Goal: Task Accomplishment & Management: Use online tool/utility

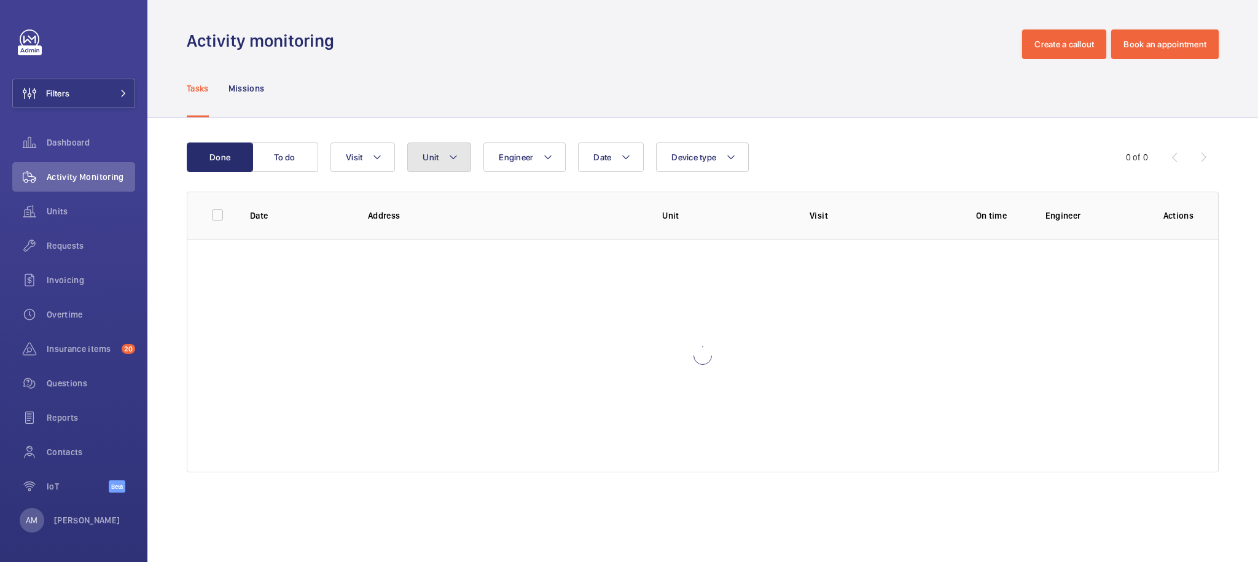
click at [435, 159] on span "Unit" at bounding box center [430, 157] width 16 height 10
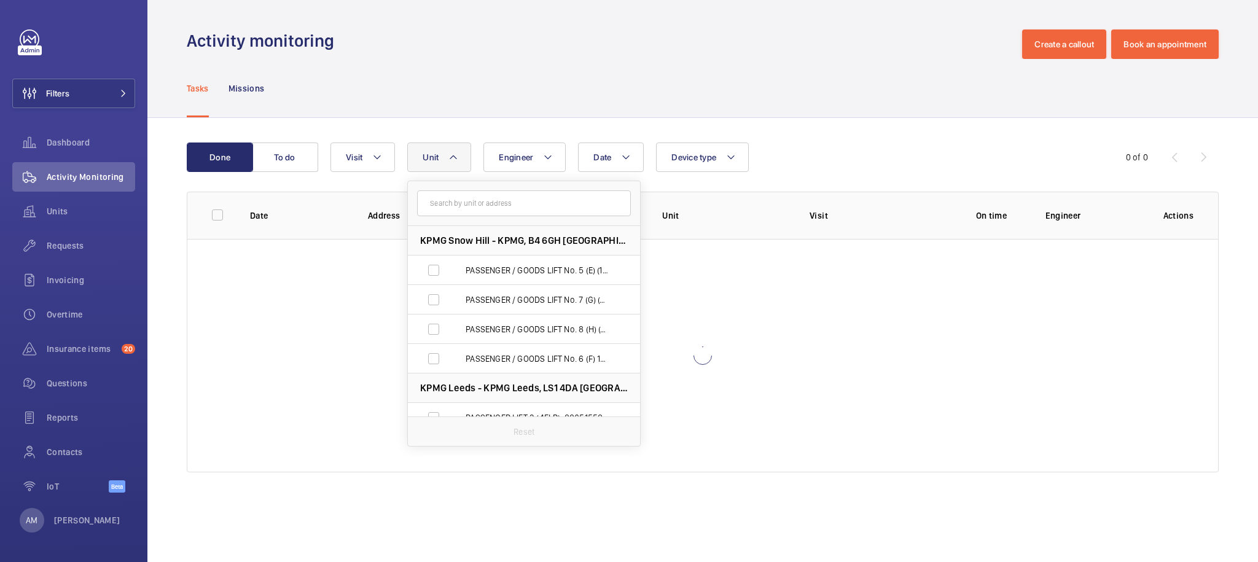
click at [512, 204] on input "text" at bounding box center [524, 203] width 214 height 26
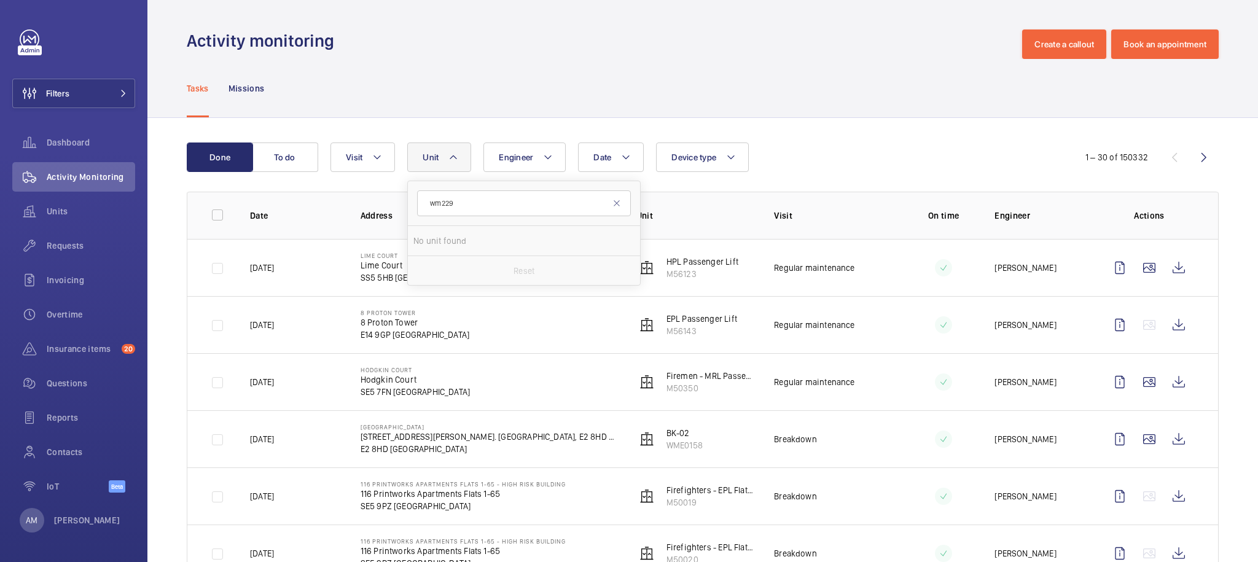
click at [507, 203] on input "wm229" at bounding box center [524, 203] width 214 height 26
click at [495, 201] on input "WM229" at bounding box center [524, 203] width 214 height 26
click at [495, 200] on input "WM229" at bounding box center [524, 203] width 214 height 26
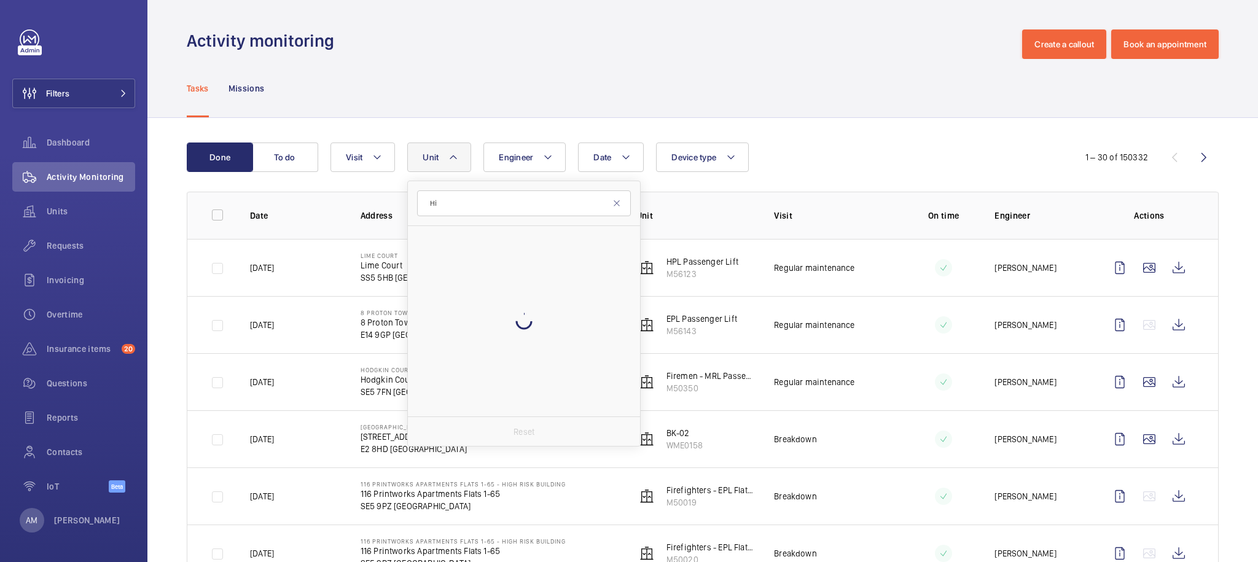
type input "H"
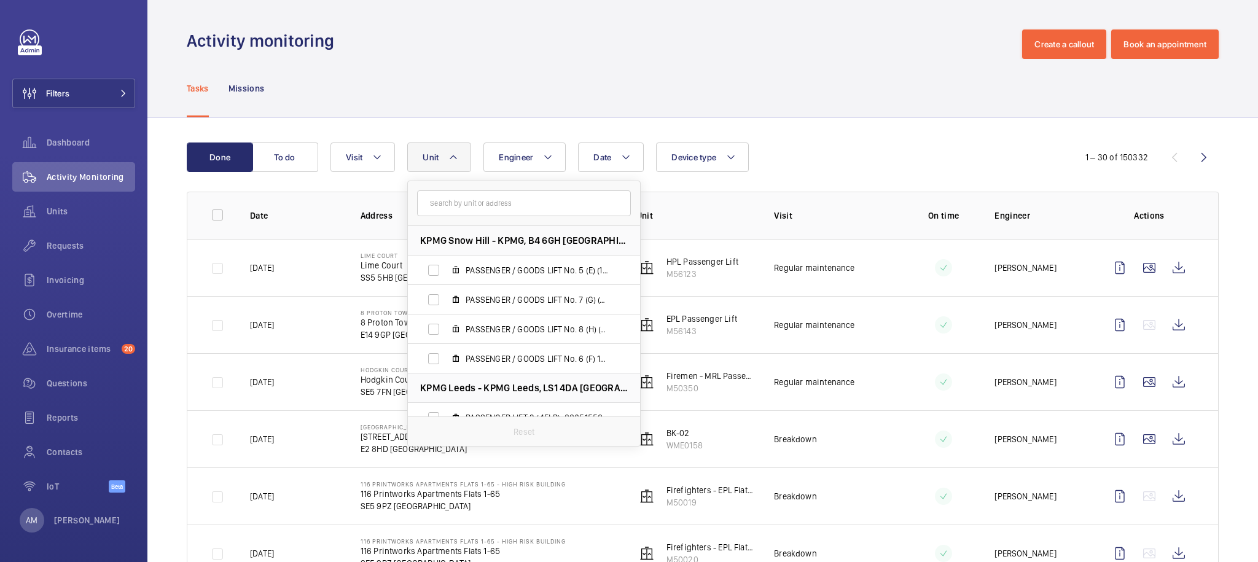
click at [511, 102] on div "Tasks Missions" at bounding box center [703, 88] width 1032 height 58
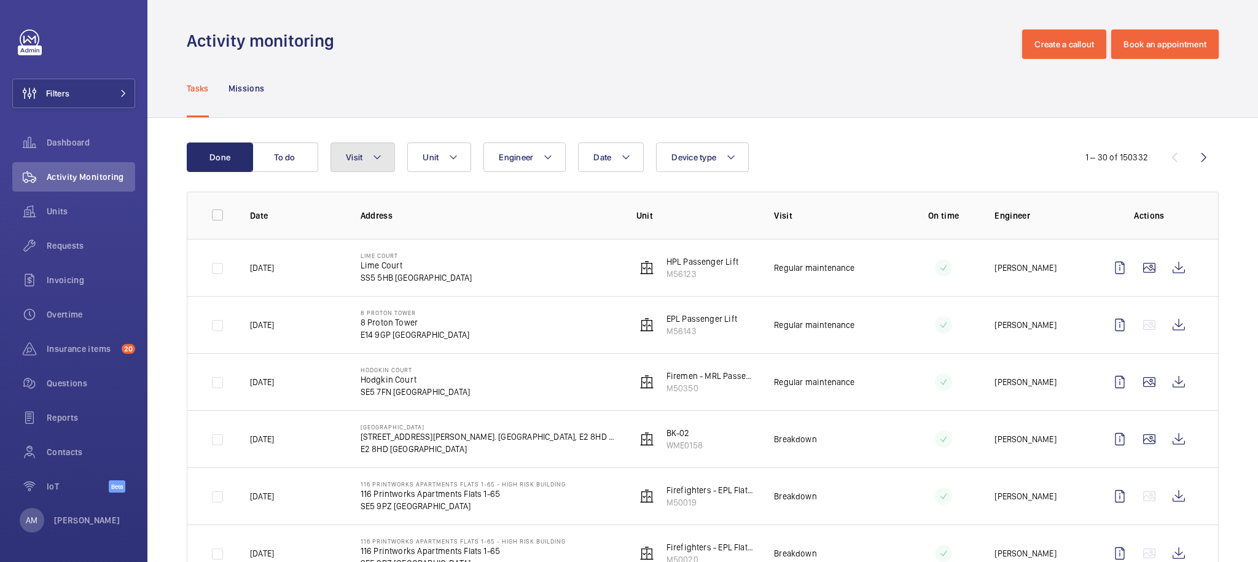
click at [368, 163] on button "Visit" at bounding box center [362, 156] width 64 height 29
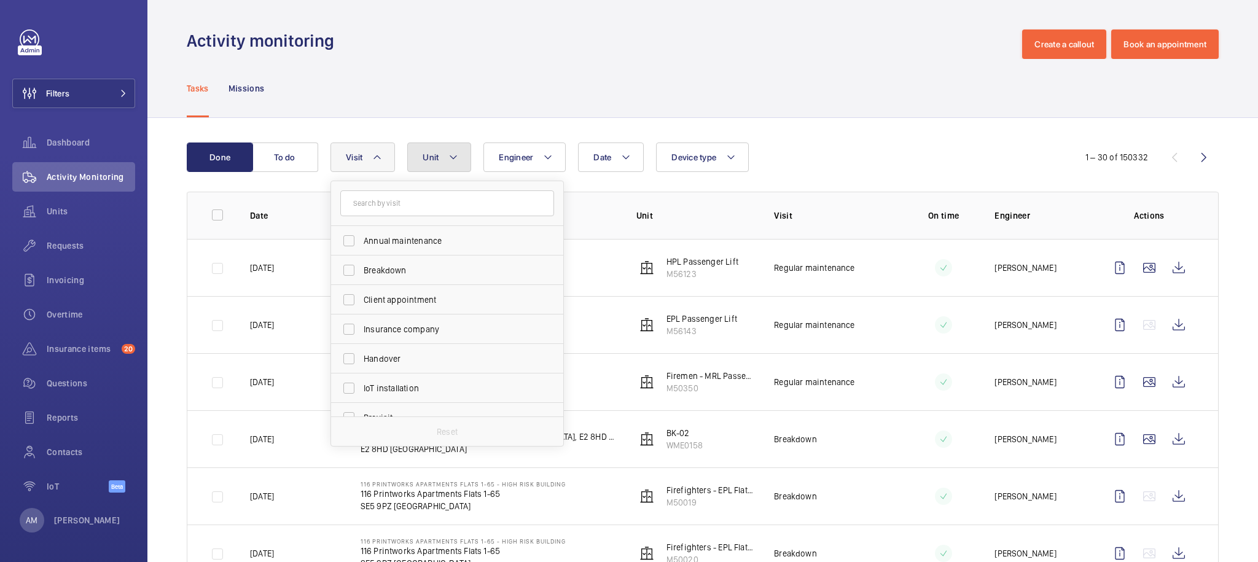
click at [440, 159] on button "Unit" at bounding box center [439, 156] width 64 height 29
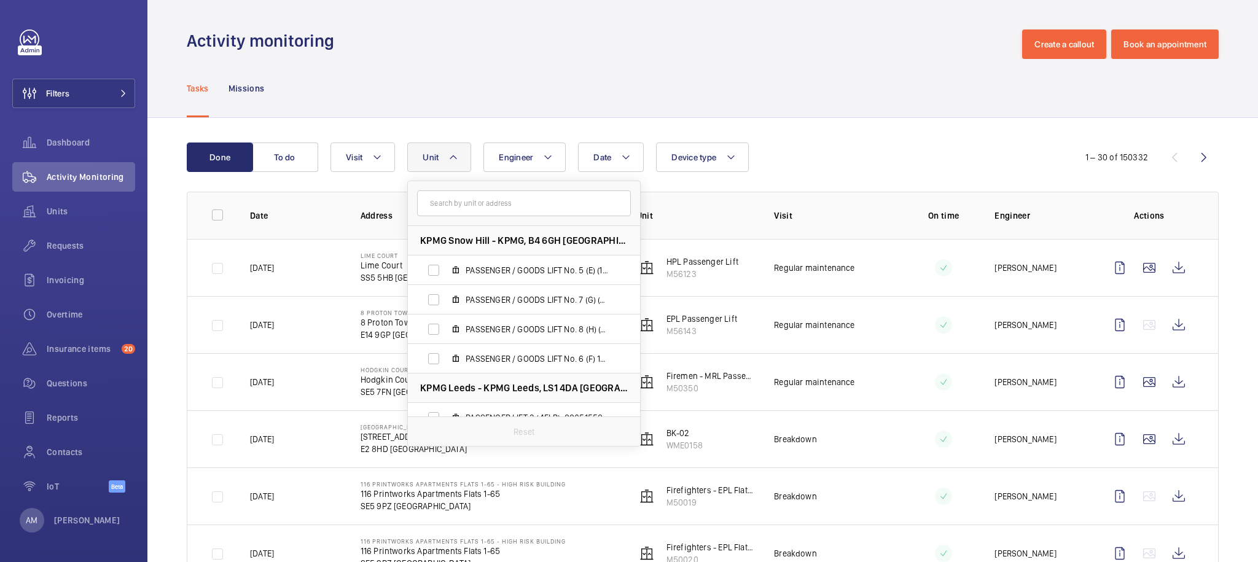
click at [472, 206] on input "text" at bounding box center [524, 203] width 214 height 26
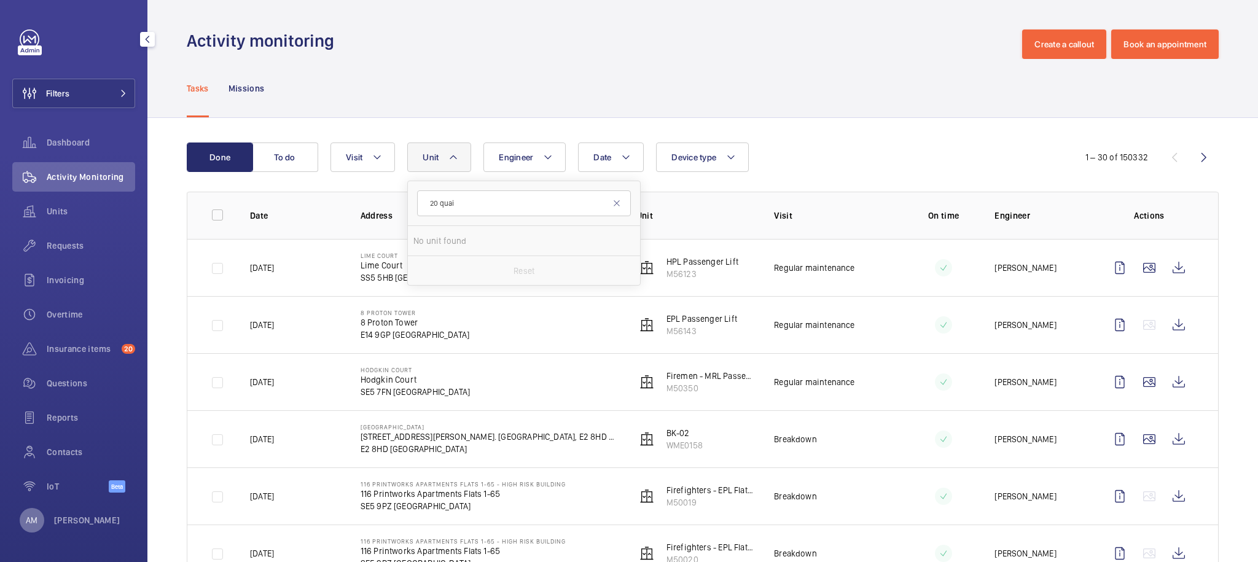
type input "20 quai"
click at [25, 516] on div "AM" at bounding box center [32, 520] width 25 height 25
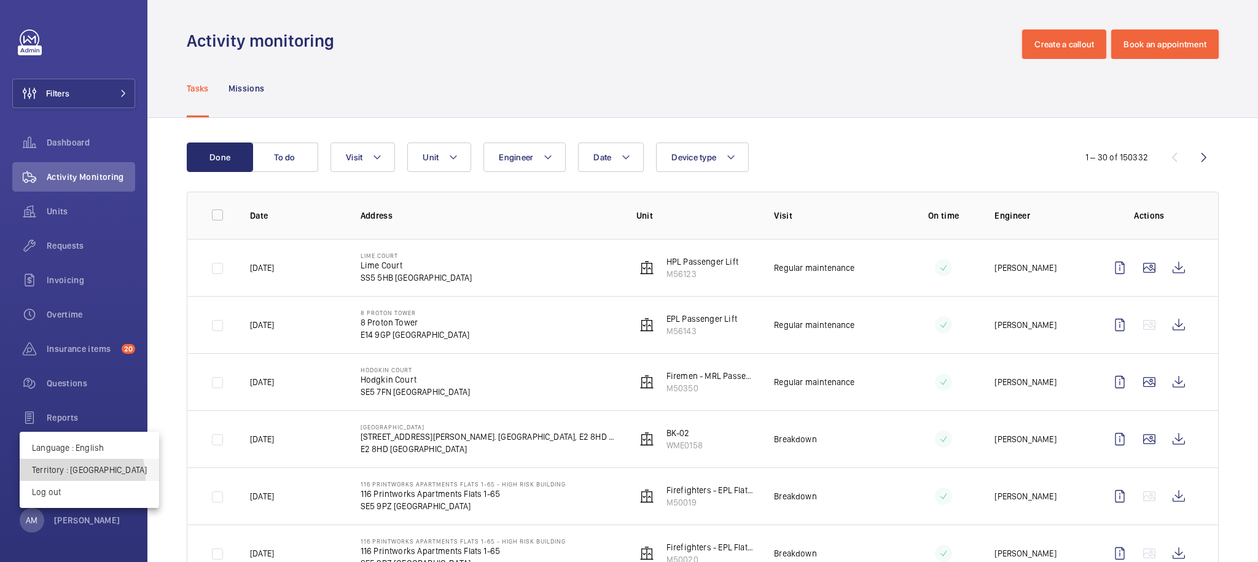
click at [74, 477] on button "Territory : United Kingdom" at bounding box center [89, 470] width 139 height 22
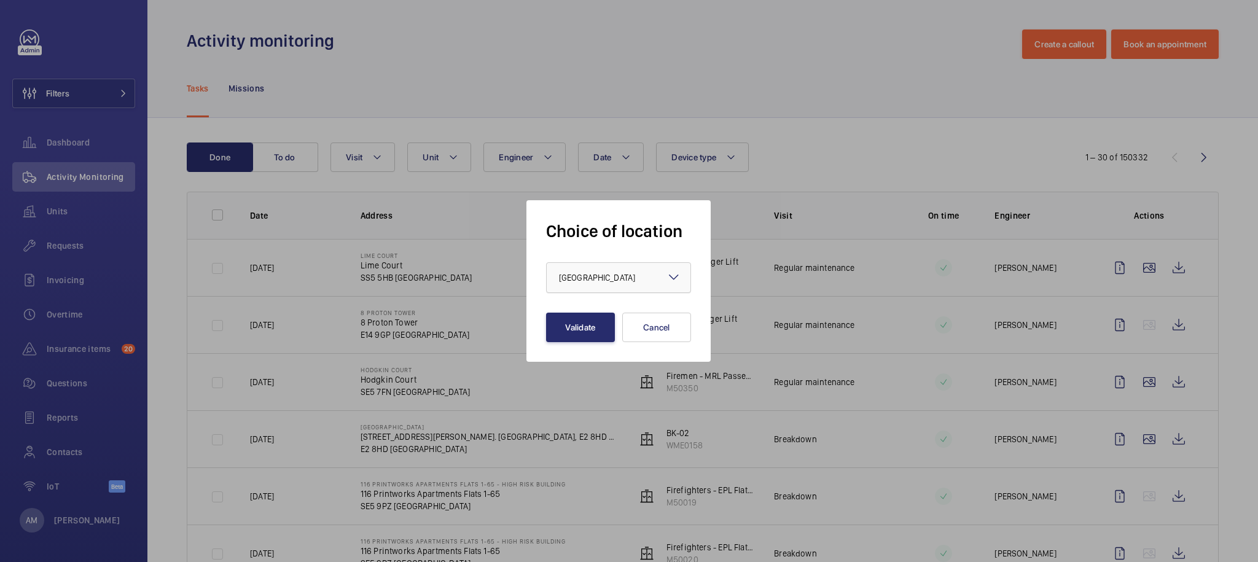
drag, startPoint x: 612, startPoint y: 287, endPoint x: 620, endPoint y: 288, distance: 8.6
click at [612, 287] on div at bounding box center [618, 277] width 144 height 29
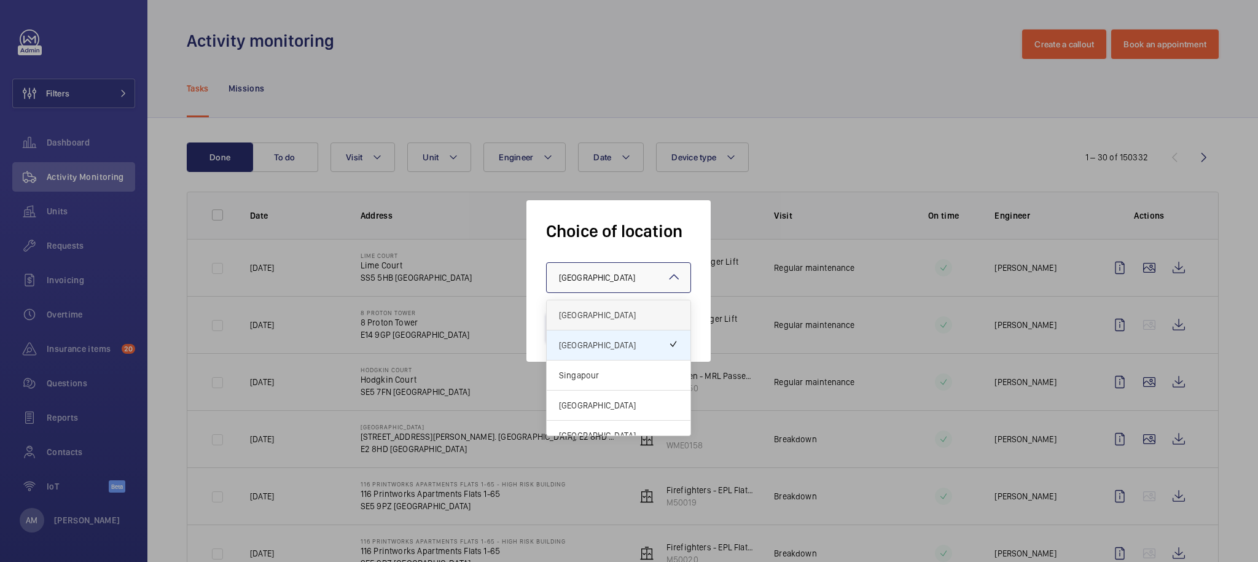
click at [620, 316] on span "[GEOGRAPHIC_DATA]" at bounding box center [618, 315] width 119 height 12
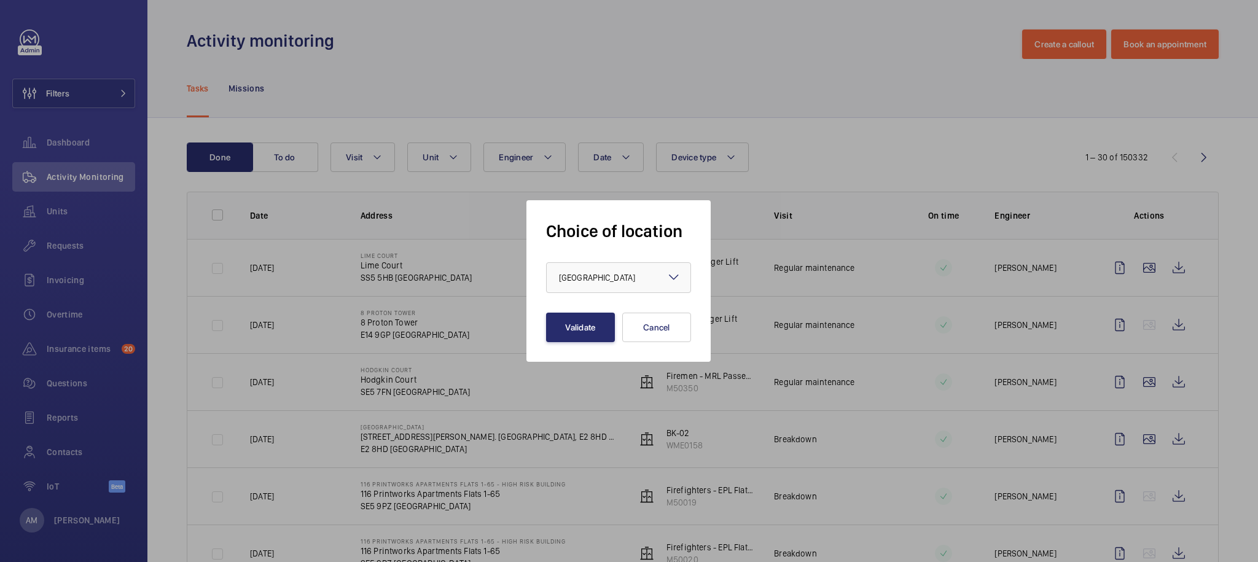
click at [601, 346] on div "Choice of location × France × Validate Cancel" at bounding box center [618, 280] width 184 height 161
click at [598, 333] on button "Validate" at bounding box center [580, 327] width 69 height 29
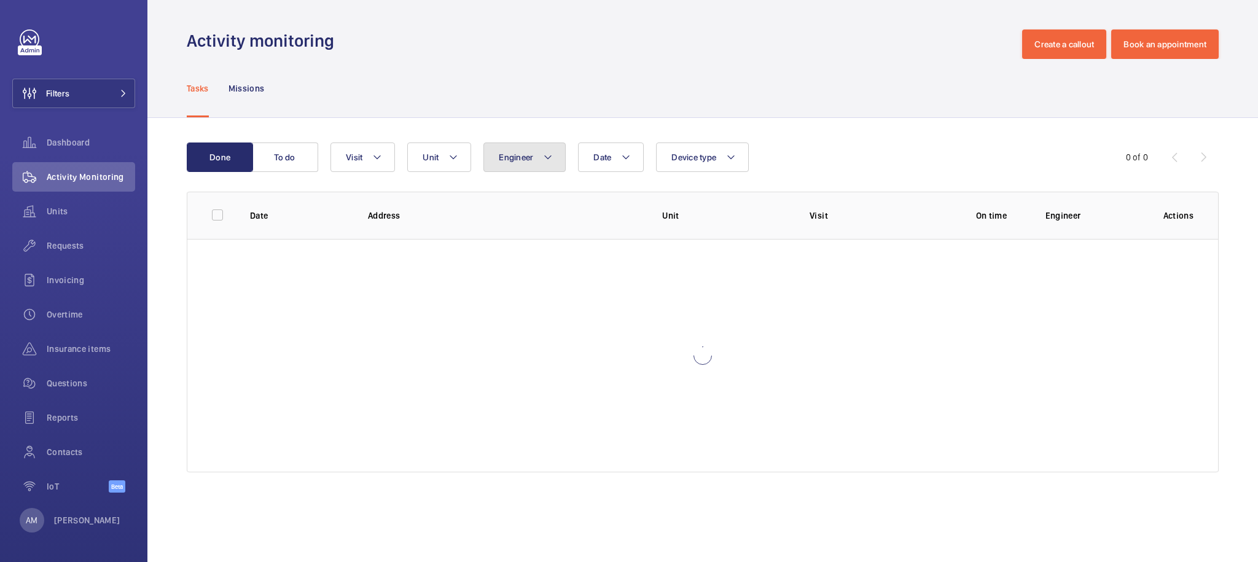
click at [535, 152] on button "Engineer" at bounding box center [524, 156] width 82 height 29
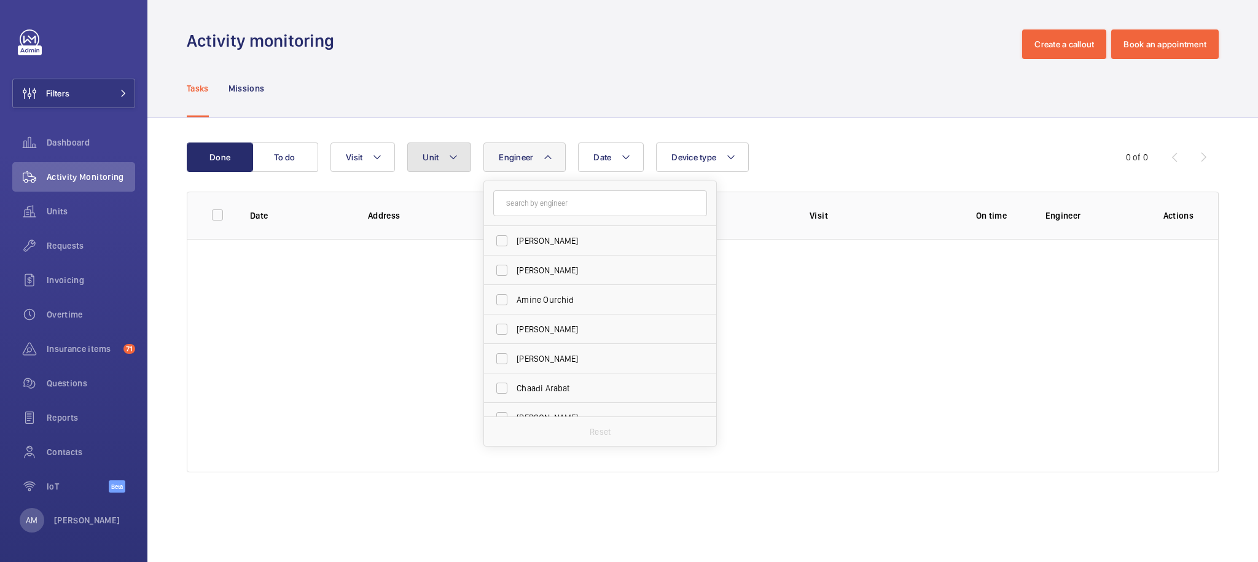
click at [451, 160] on mat-icon at bounding box center [453, 157] width 10 height 15
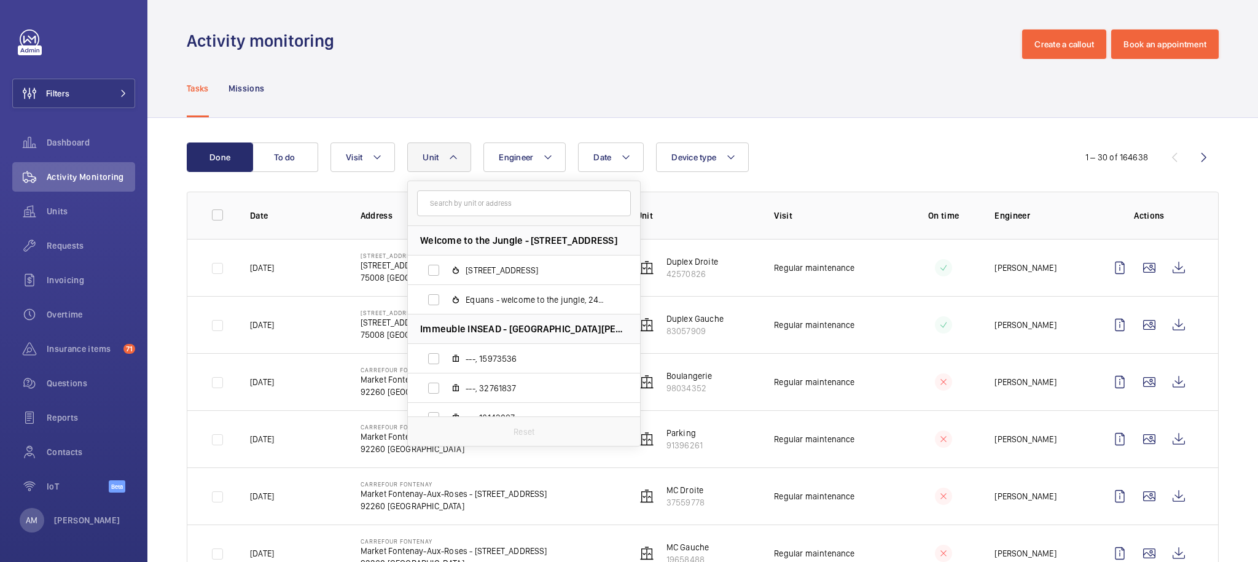
click at [530, 200] on input "text" at bounding box center [524, 203] width 214 height 26
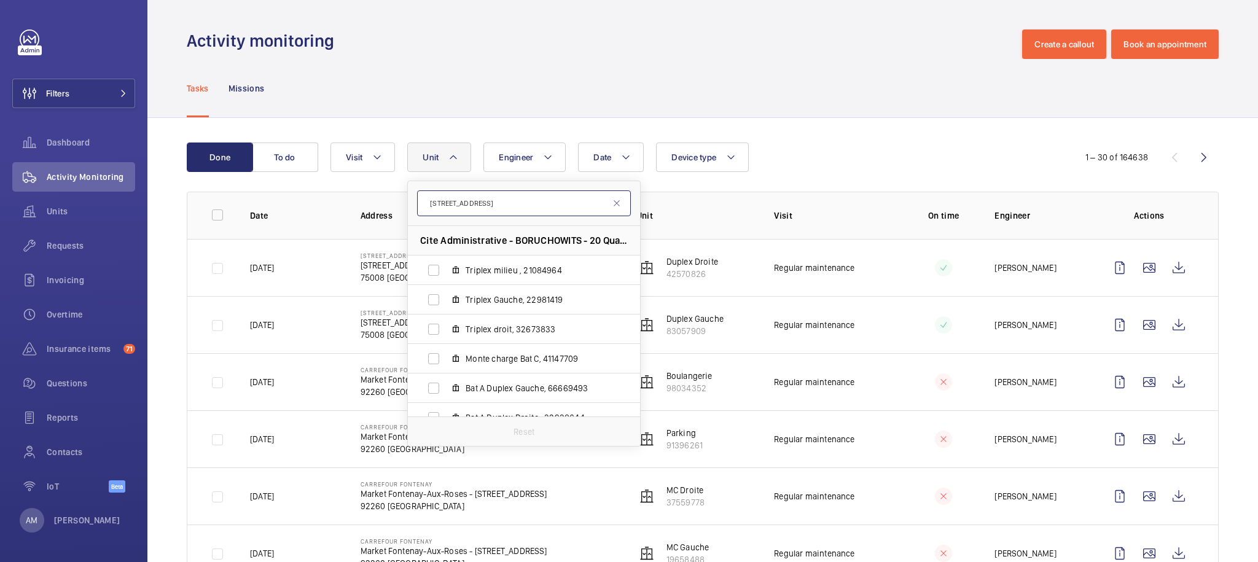
click at [492, 200] on input "[STREET_ADDRESS]" at bounding box center [524, 203] width 214 height 26
click at [491, 200] on input "[STREET_ADDRESS]" at bounding box center [524, 203] width 214 height 26
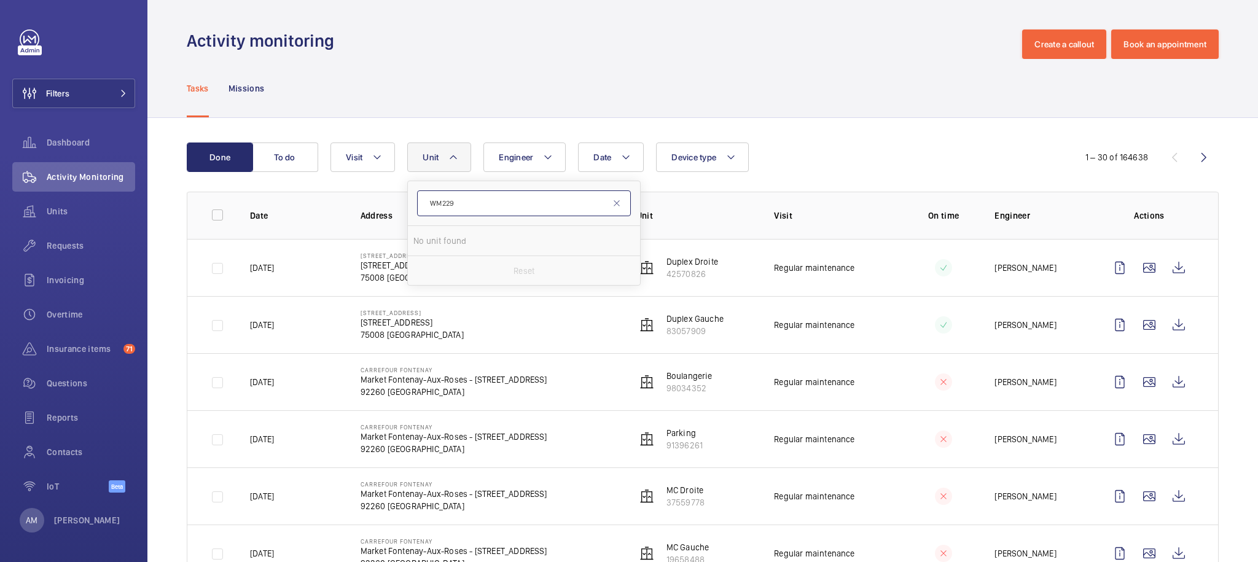
type input "WM229"
click at [616, 200] on mat-icon at bounding box center [617, 203] width 10 height 10
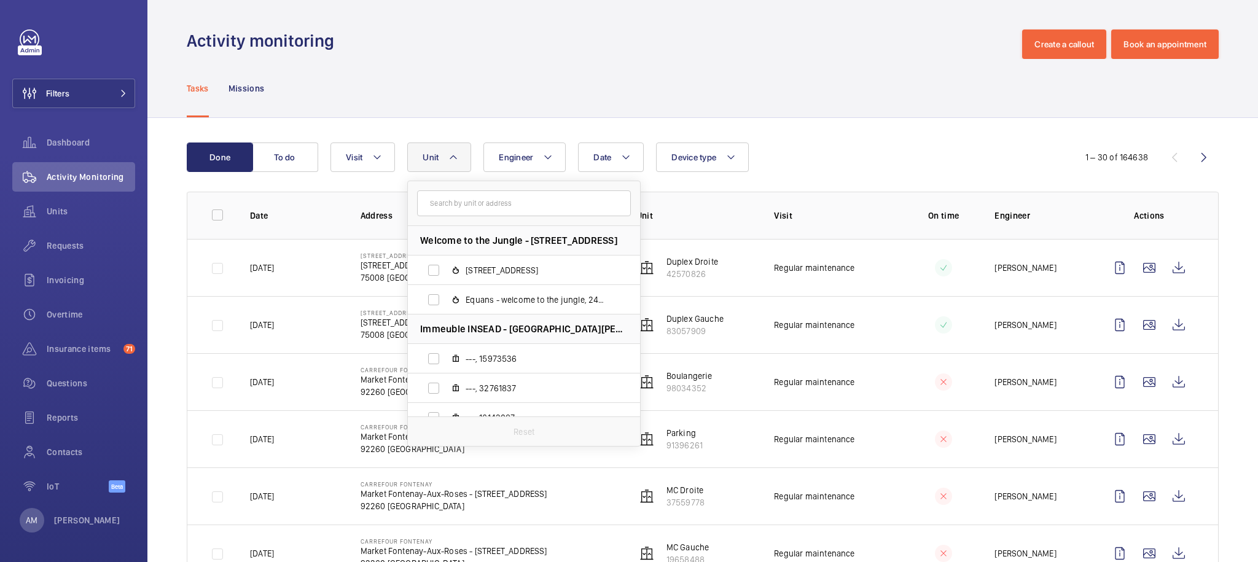
click at [817, 117] on div "Tasks Missions" at bounding box center [703, 88] width 1032 height 58
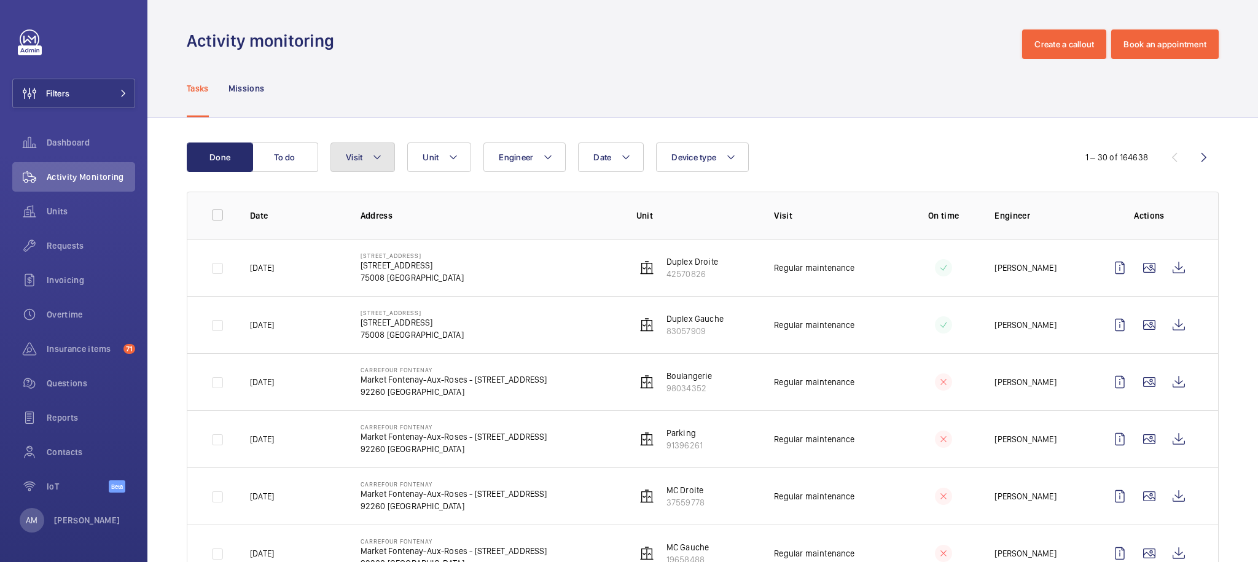
click at [364, 153] on button "Visit" at bounding box center [362, 156] width 64 height 29
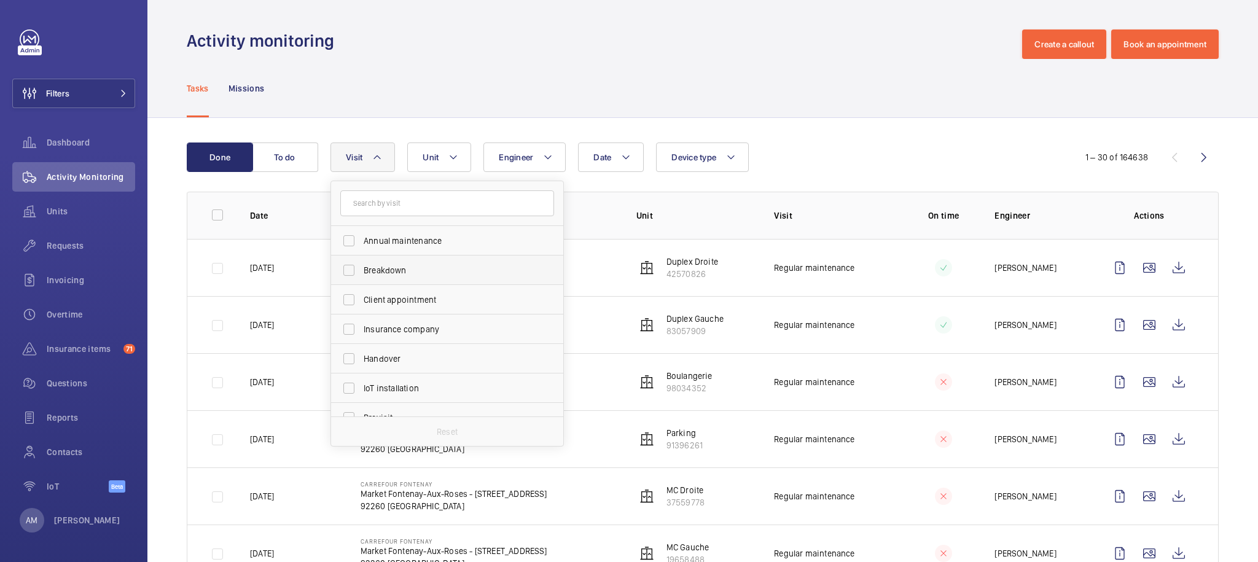
click at [378, 277] on label "Breakdown" at bounding box center [438, 269] width 214 height 29
click at [361, 277] on input "Breakdown" at bounding box center [348, 270] width 25 height 25
checkbox input "true"
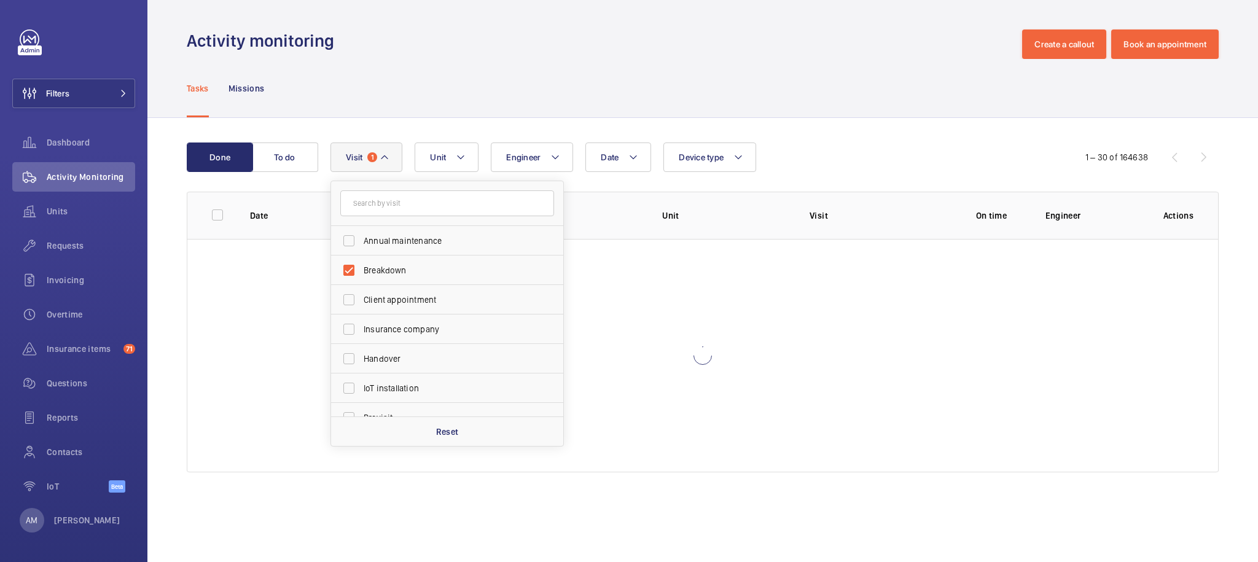
click at [806, 128] on div "Done To do Date Engineer Unit Device type Visit 1 Annual maintenance Breakdown …" at bounding box center [702, 310] width 1110 height 384
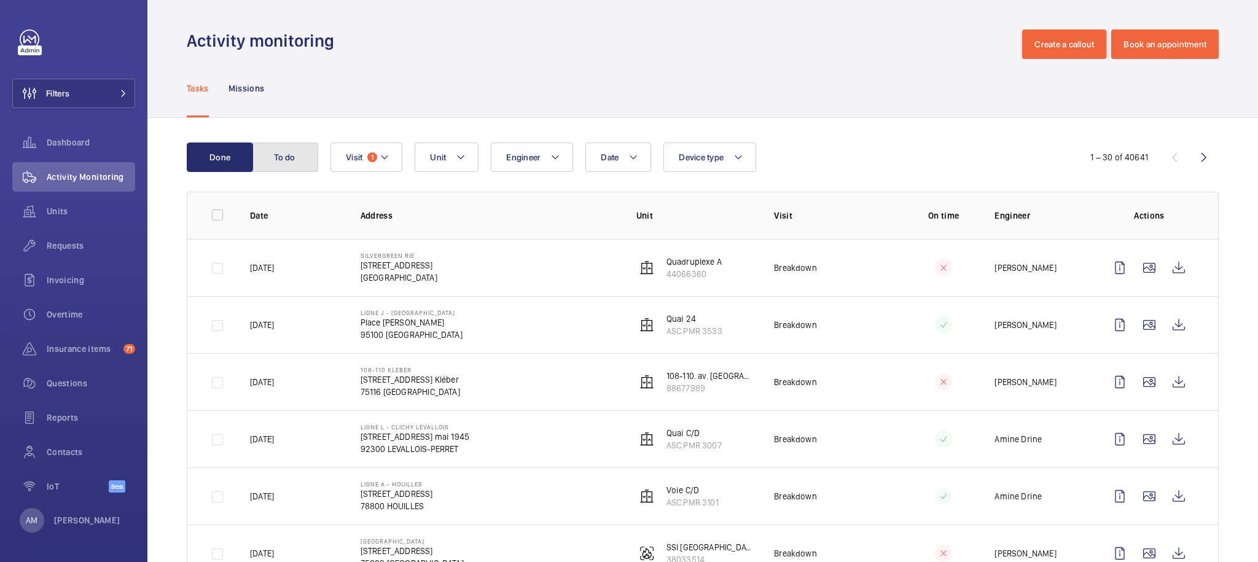
click at [294, 158] on button "To do" at bounding box center [285, 156] width 66 height 29
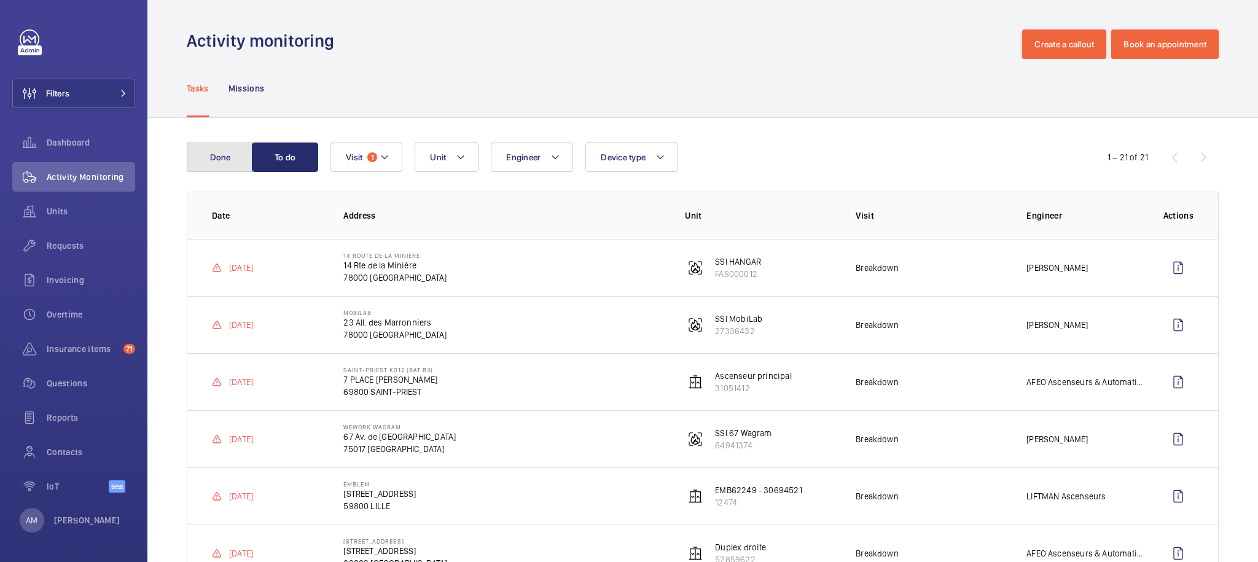
click at [224, 148] on button "Done" at bounding box center [220, 156] width 66 height 29
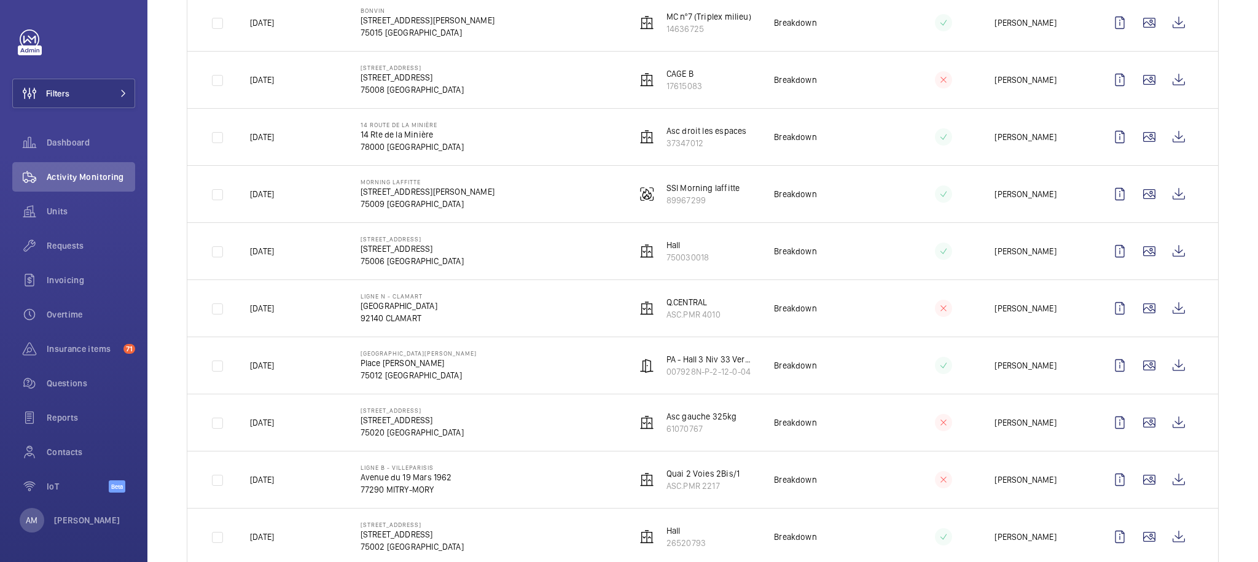
scroll to position [441, 0]
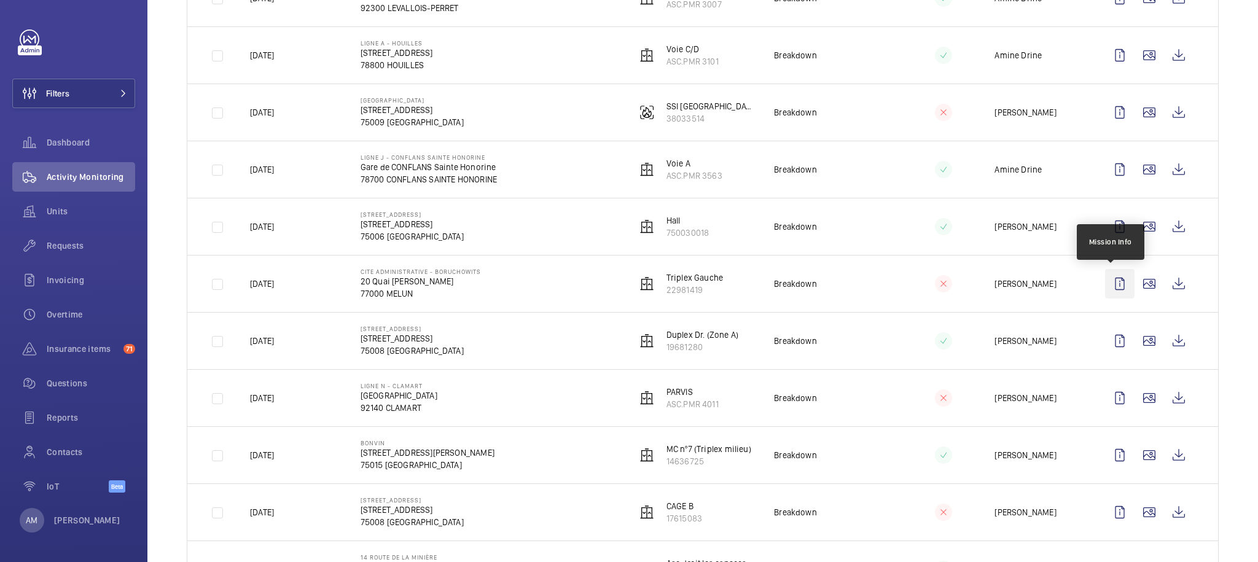
click at [1105, 279] on wm-front-icon-button at bounding box center [1119, 283] width 29 height 29
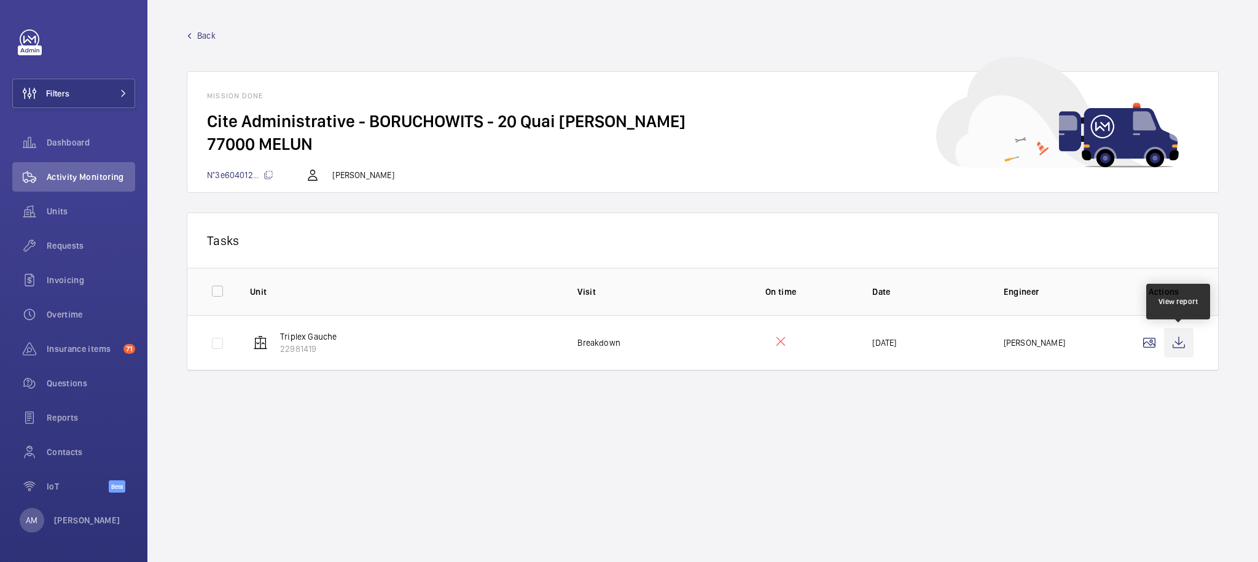
click at [1183, 339] on wm-front-icon-button at bounding box center [1178, 342] width 29 height 29
